Goal: Task Accomplishment & Management: Use online tool/utility

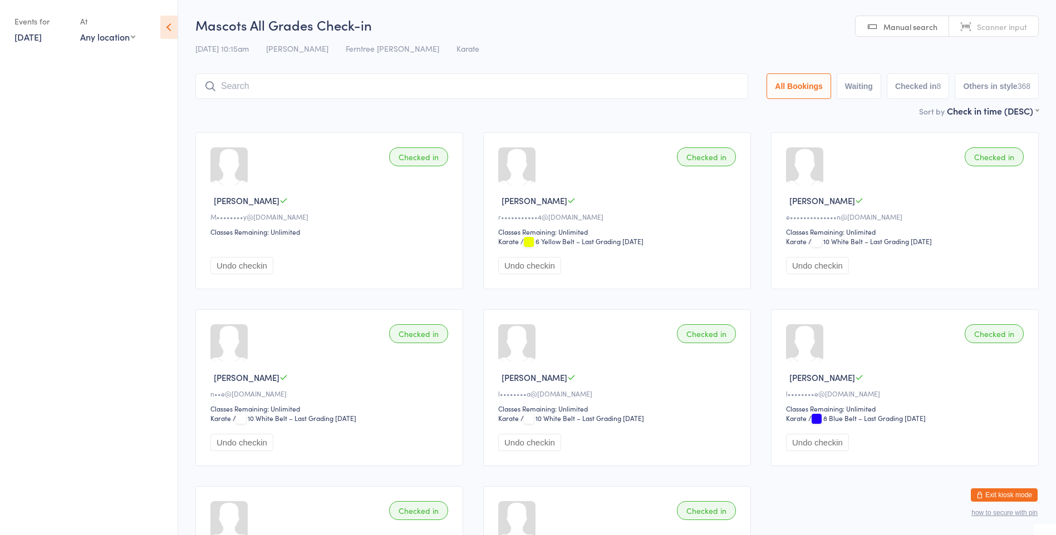
scroll to position [66, 0]
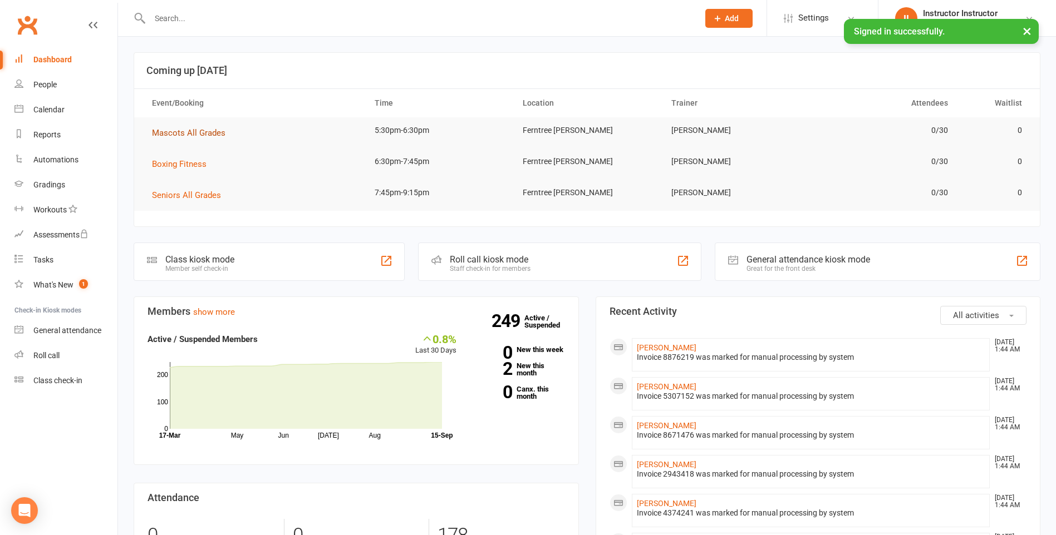
click at [200, 136] on span "Mascots All Grades" at bounding box center [188, 133] width 73 height 10
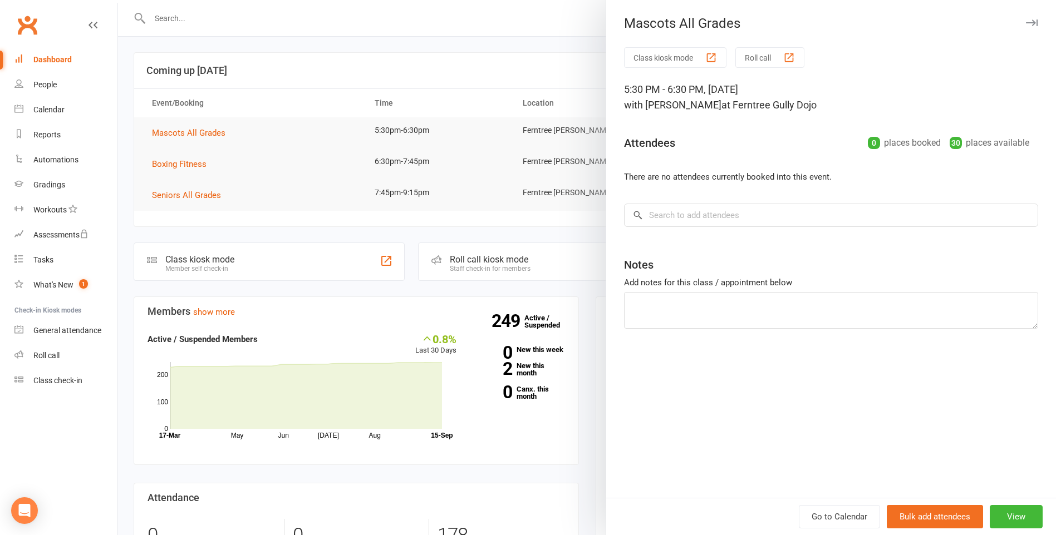
click at [649, 54] on button "Class kiosk mode" at bounding box center [675, 57] width 102 height 21
